Goal: Information Seeking & Learning: Check status

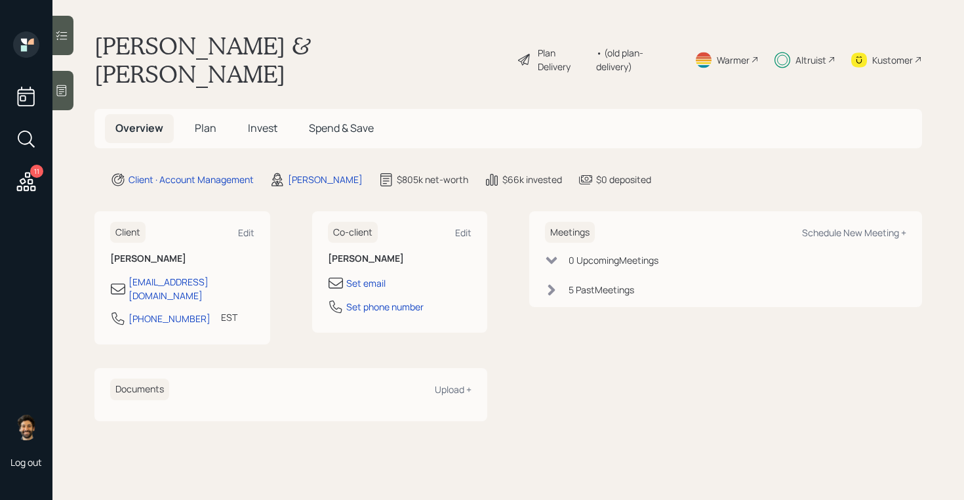
click at [819, 53] on div "Altruist" at bounding box center [811, 60] width 31 height 14
click at [266, 121] on span "Invest" at bounding box center [263, 128] width 30 height 14
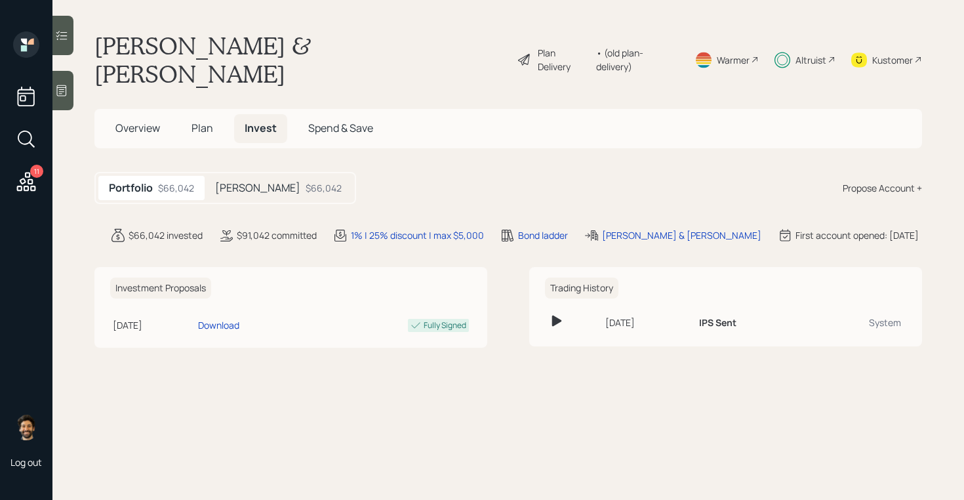
click at [306, 181] on div "$66,042" at bounding box center [324, 188] width 36 height 14
